Goal: Entertainment & Leisure: Consume media (video, audio)

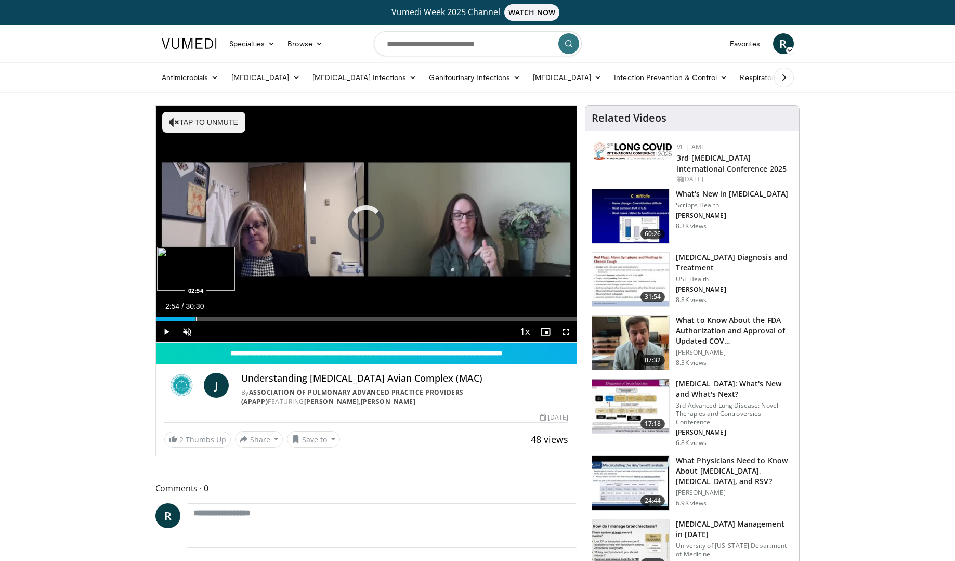
click at [196, 319] on div "Progress Bar" at bounding box center [196, 319] width 1 height 4
click at [185, 329] on span "Video Player" at bounding box center [187, 331] width 21 height 21
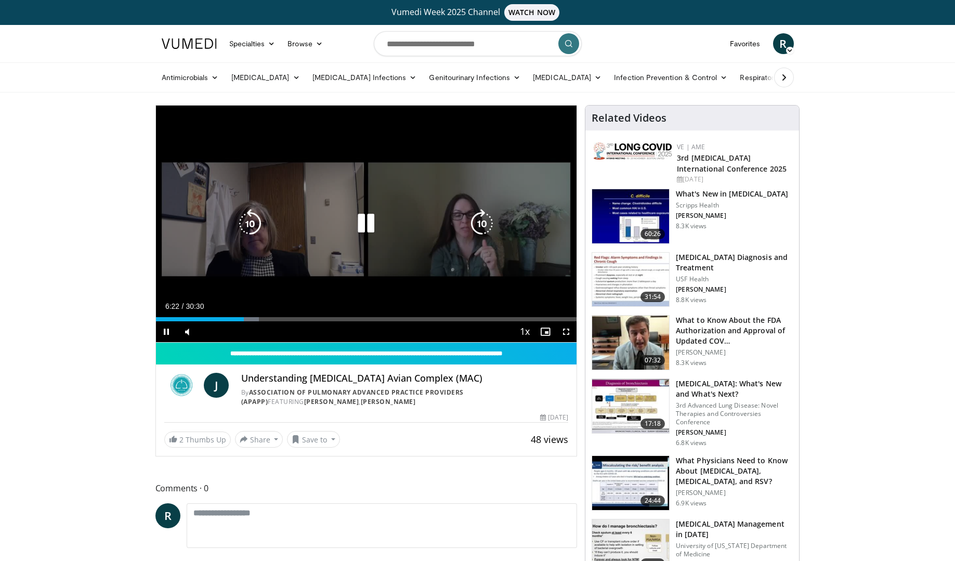
click at [364, 225] on icon "Video Player" at bounding box center [365, 223] width 29 height 29
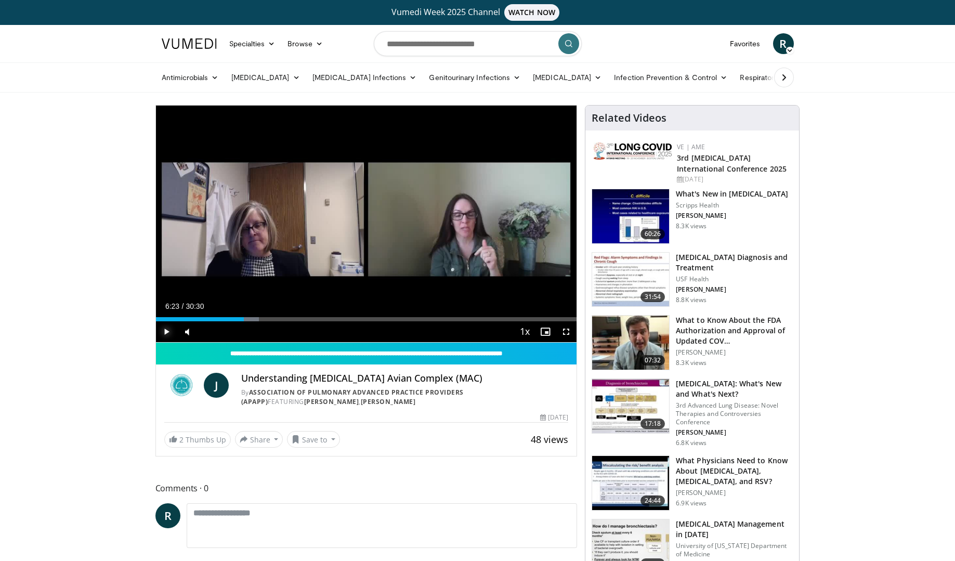
click at [168, 331] on span "Video Player" at bounding box center [166, 331] width 21 height 21
click at [168, 330] on span "Video Player" at bounding box center [166, 331] width 21 height 21
click at [163, 331] on span "Video Player" at bounding box center [166, 331] width 21 height 21
click at [165, 330] on span "Video Player" at bounding box center [166, 331] width 21 height 21
click at [165, 332] on span "Video Player" at bounding box center [166, 331] width 21 height 21
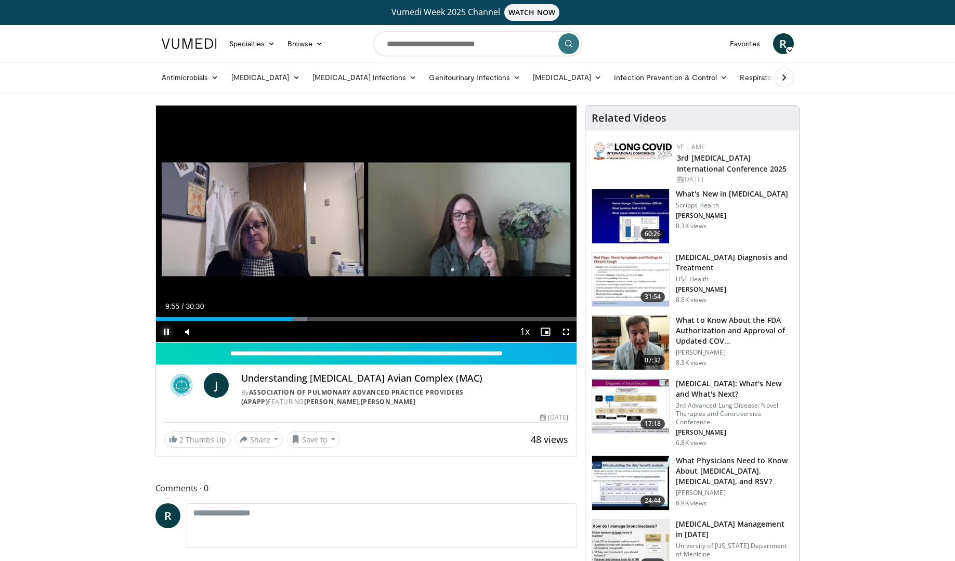
click at [170, 329] on span "Video Player" at bounding box center [166, 331] width 21 height 21
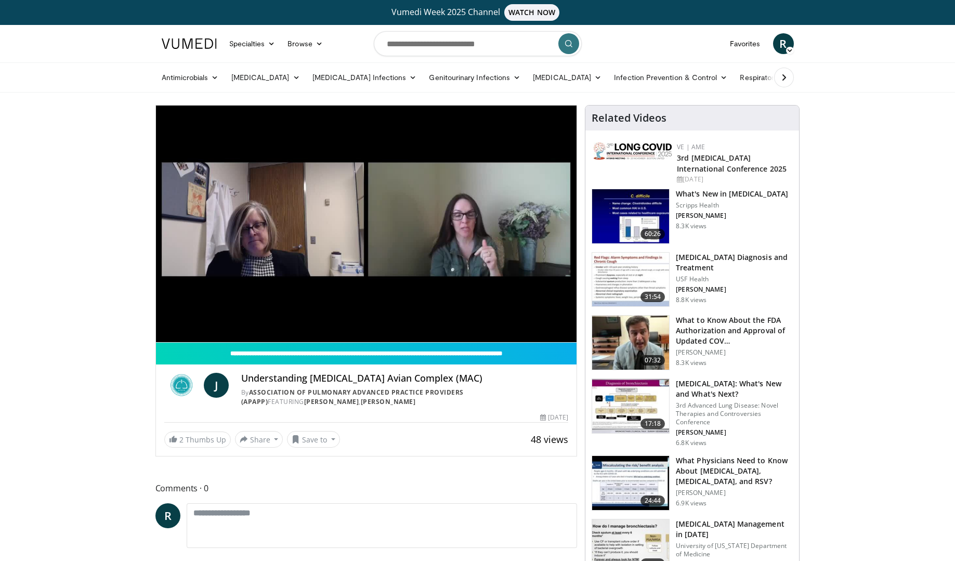
click at [156, 321] on button "Pause" at bounding box center [166, 331] width 21 height 21
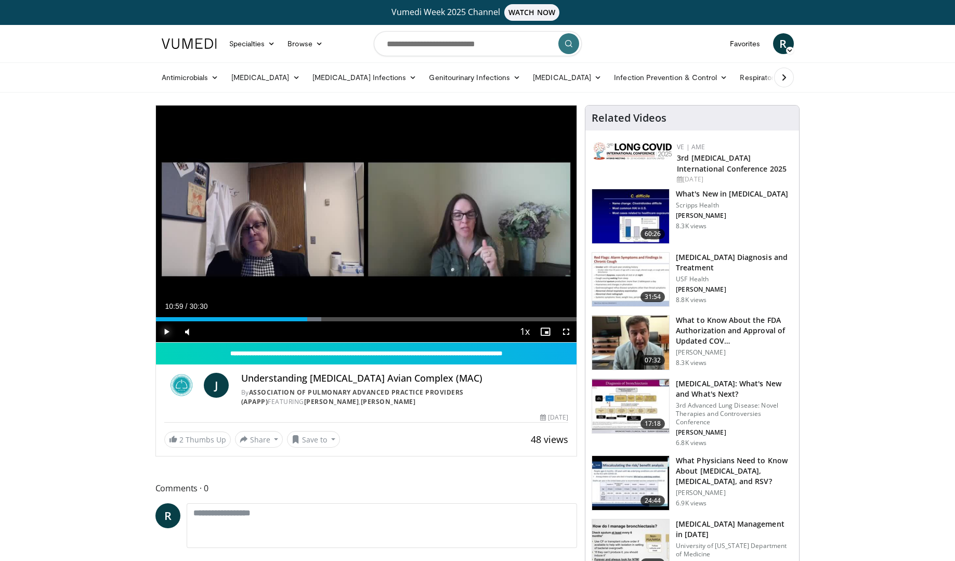
click at [165, 329] on span "Video Player" at bounding box center [166, 331] width 21 height 21
click at [165, 328] on span "Video Player" at bounding box center [166, 331] width 21 height 21
click at [167, 330] on span "Video Player" at bounding box center [166, 331] width 21 height 21
click at [164, 330] on span "Video Player" at bounding box center [166, 331] width 21 height 21
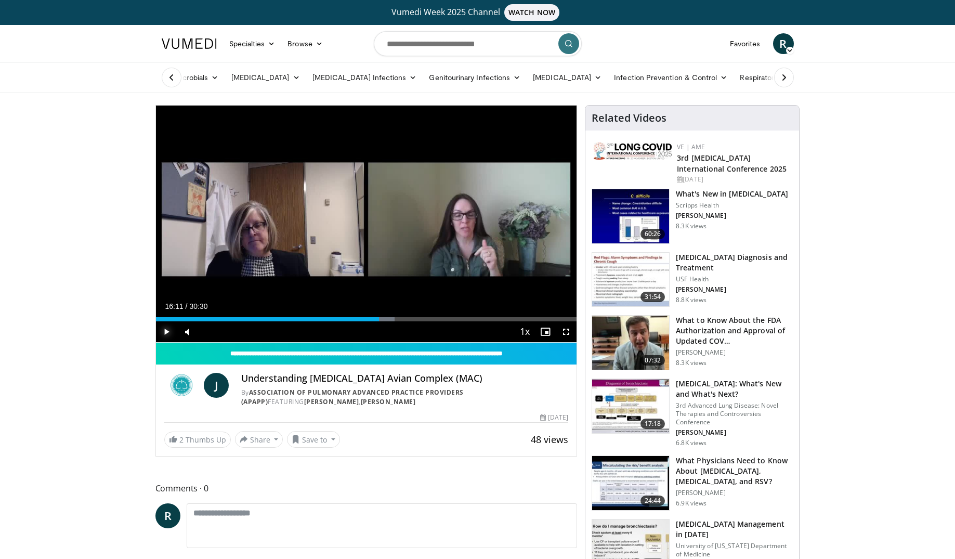
click at [164, 328] on span "Video Player" at bounding box center [166, 331] width 21 height 21
click at [162, 329] on span "Video Player" at bounding box center [166, 331] width 21 height 21
